Goal: Find specific page/section: Find specific page/section

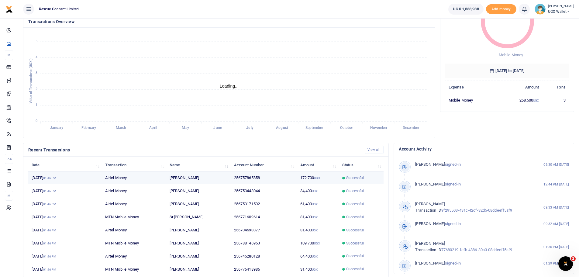
scroll to position [86, 0]
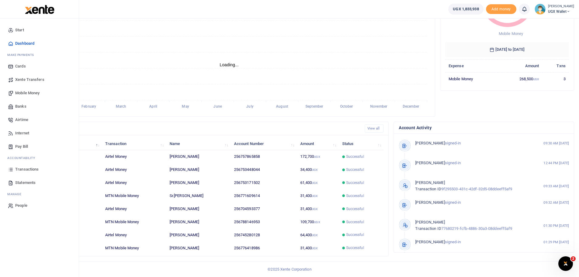
click at [40, 168] on link "Transactions" at bounding box center [39, 169] width 69 height 13
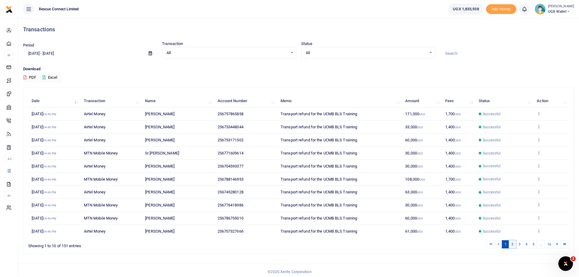
click at [512, 241] on link "2" at bounding box center [512, 244] width 7 height 8
click at [520, 243] on link "3" at bounding box center [518, 244] width 7 height 8
click at [524, 244] on link "4" at bounding box center [525, 244] width 7 height 8
